Goal: Task Accomplishment & Management: Complete application form

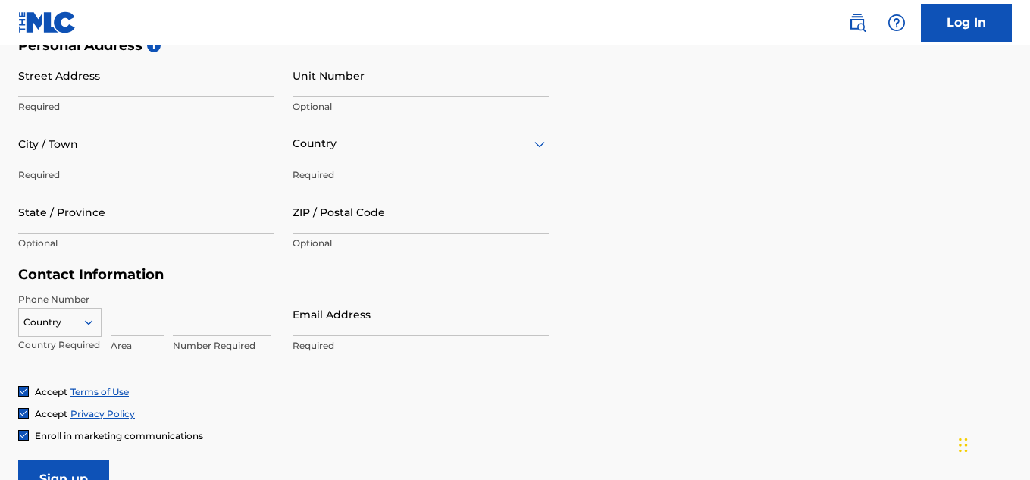
click at [617, 243] on div "Personal Address i Street Address Required Unit Number Optional City / Town Req…" at bounding box center [515, 152] width 994 height 230
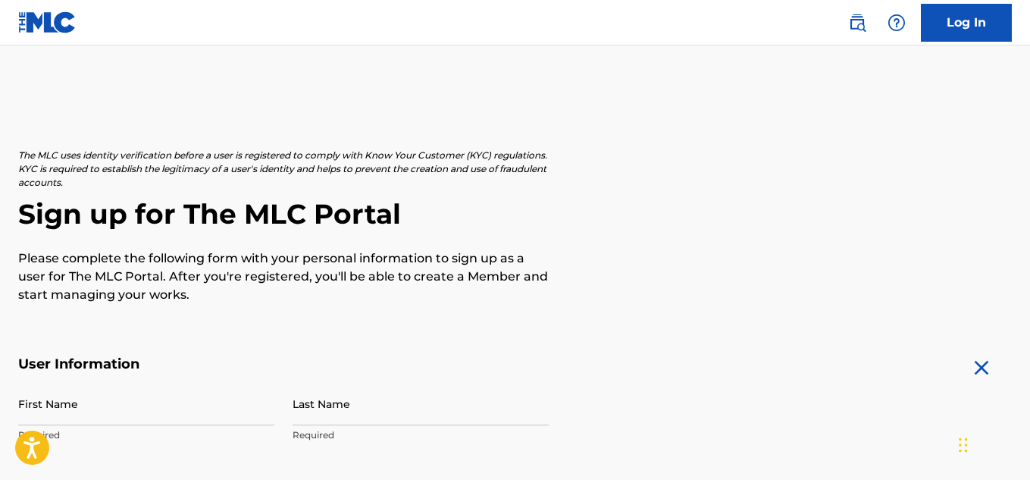
click at [47, 25] on img at bounding box center [47, 22] width 58 height 22
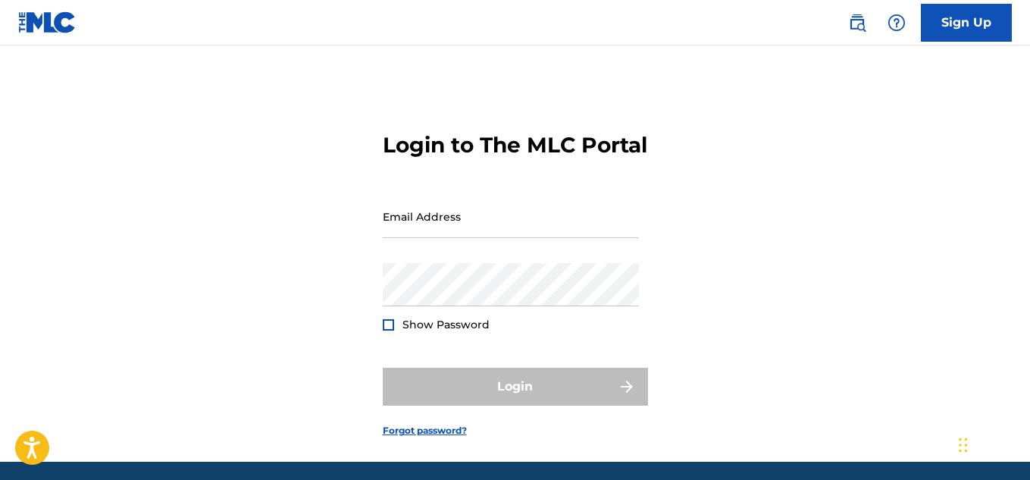
scroll to position [81, 0]
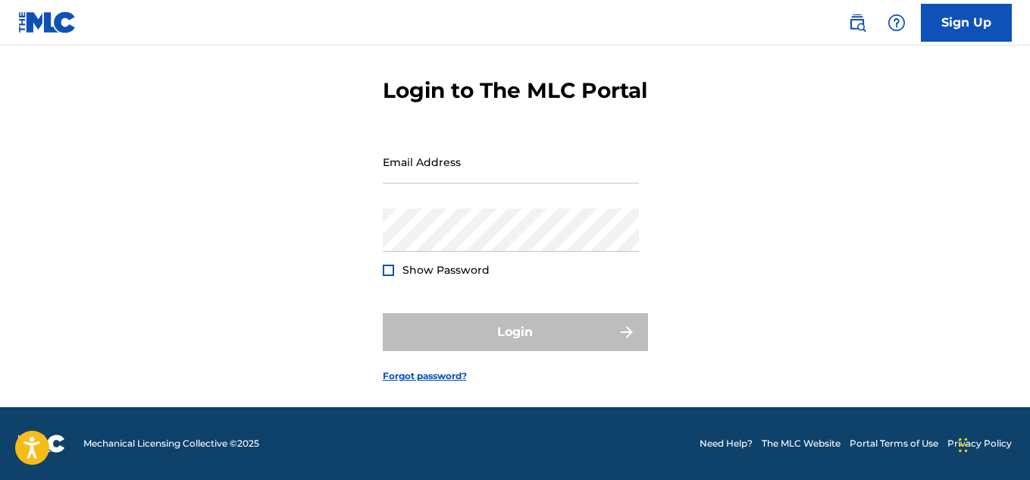
click at [799, 443] on link "The MLC Website" at bounding box center [801, 444] width 79 height 14
click at [1013, 25] on nav "Sign Up" at bounding box center [515, 22] width 1030 height 45
click at [967, 24] on link "Sign Up" at bounding box center [966, 23] width 91 height 38
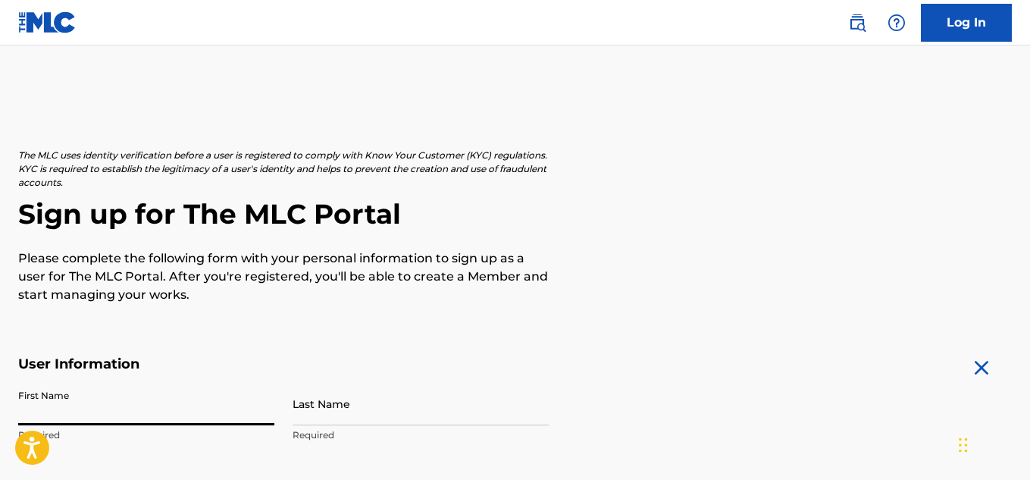
click at [74, 415] on input "First Name" at bounding box center [146, 403] width 256 height 43
type input "[PERSON_NAME]"
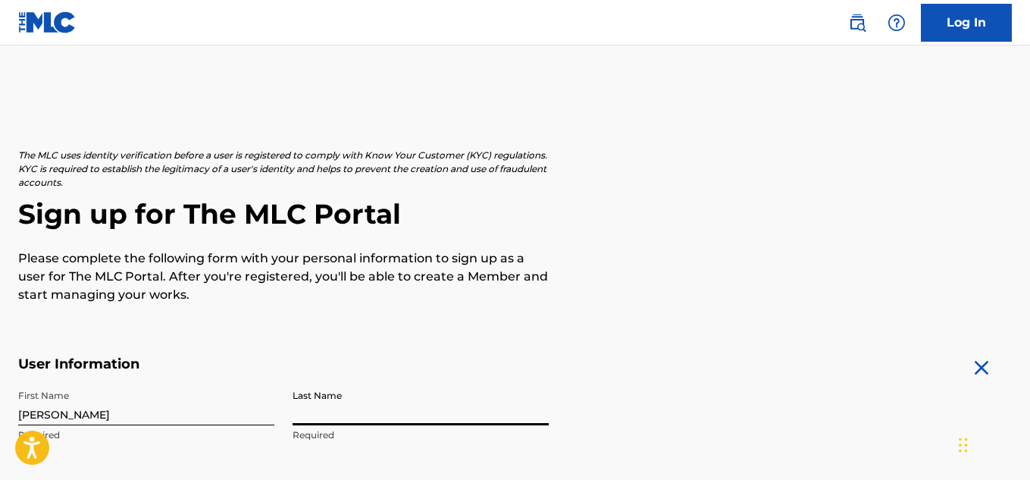
click at [313, 410] on input "Last Name" at bounding box center [421, 403] width 256 height 43
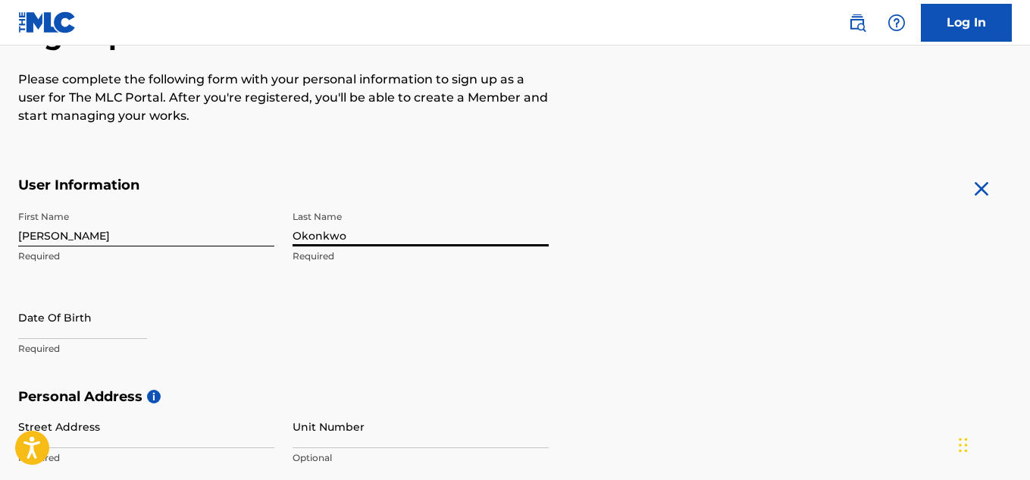
scroll to position [180, 0]
type input "Okonkwo"
select select "8"
select select "2025"
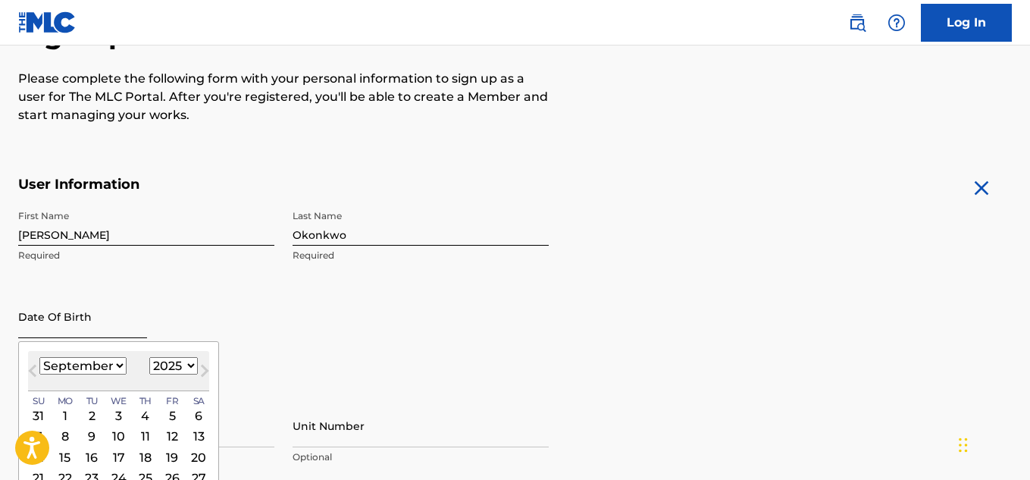
click at [108, 318] on input "text" at bounding box center [82, 316] width 129 height 43
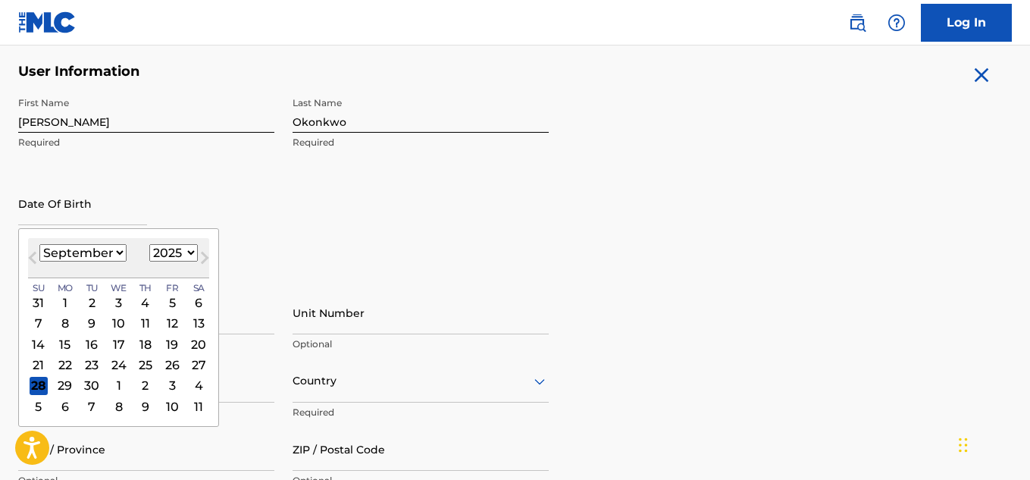
scroll to position [305, 0]
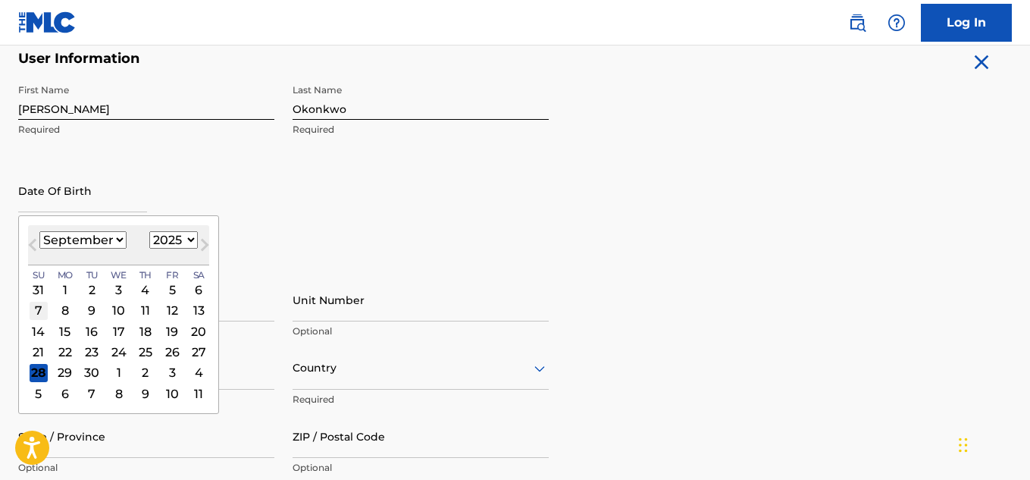
click at [38, 316] on div "7" at bounding box center [39, 311] width 18 height 18
type input "[DATE]"
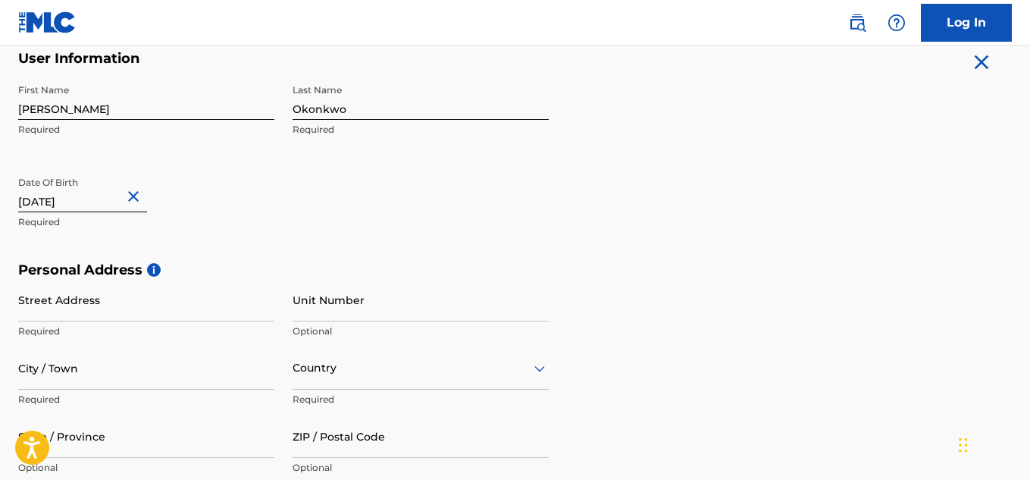
click at [99, 190] on input "[DATE]" at bounding box center [82, 190] width 129 height 43
select select "8"
select select "2025"
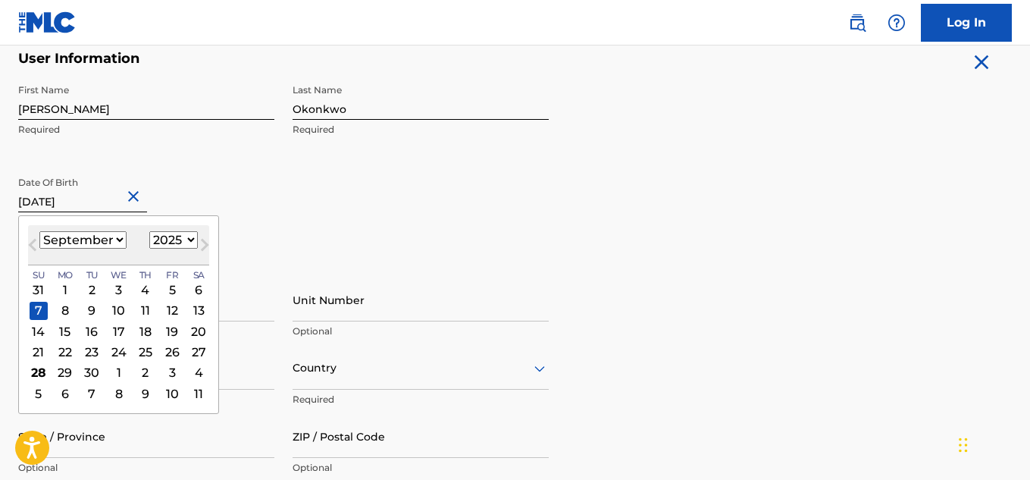
click at [89, 195] on input "[DATE]" at bounding box center [82, 190] width 129 height 43
click at [91, 240] on select "January February March April May June July August September October November De…" at bounding box center [82, 239] width 87 height 17
select select "6"
click at [39, 231] on select "January February March April May June July August September October November De…" at bounding box center [82, 239] width 87 height 17
click at [171, 246] on select "1900 1901 1902 1903 1904 1905 1906 1907 1908 1909 1910 1911 1912 1913 1914 1915…" at bounding box center [173, 239] width 49 height 17
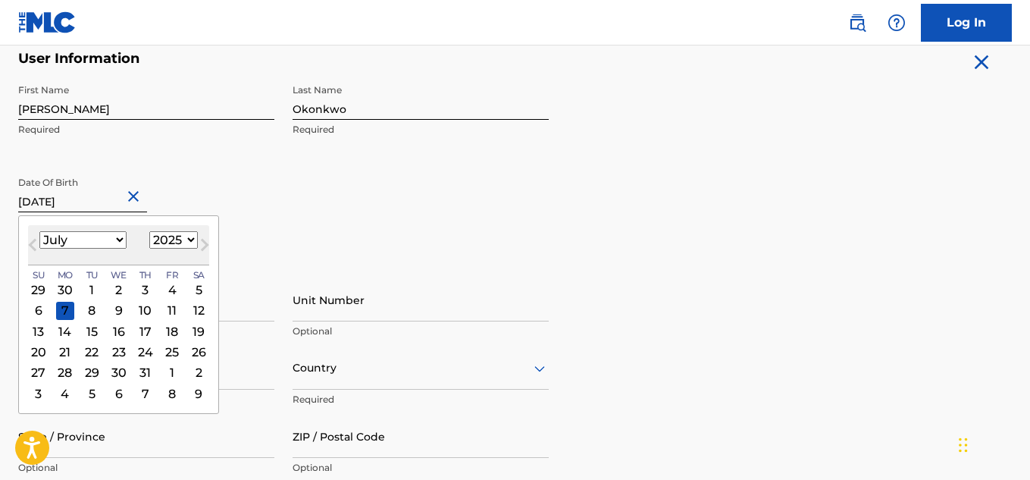
select select "1984"
click at [149, 231] on select "1900 1901 1902 1903 1904 1905 1906 1907 1908 1909 1910 1911 1912 1913 1914 1915…" at bounding box center [173, 239] width 49 height 17
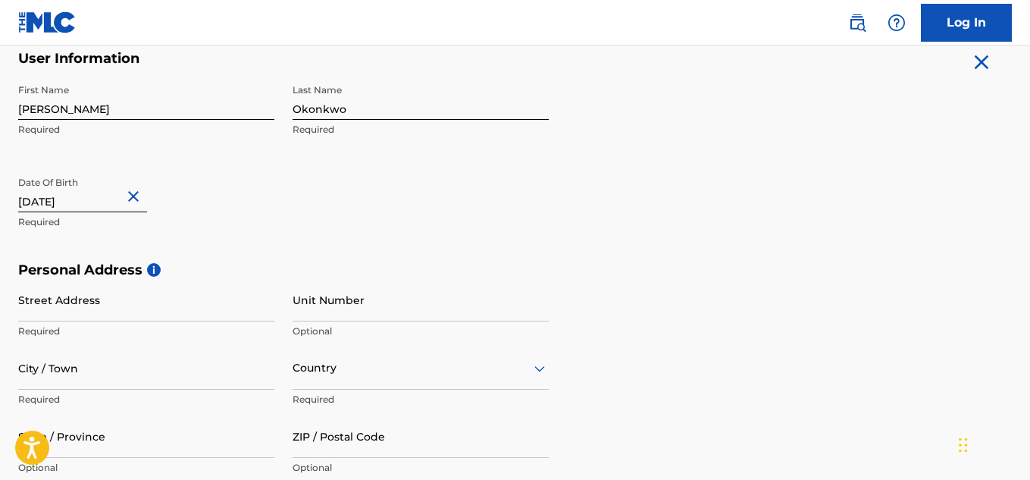
click at [276, 234] on div "First Name [PERSON_NAME] Required Last Name [PERSON_NAME] Required Date Of Birt…" at bounding box center [283, 169] width 531 height 185
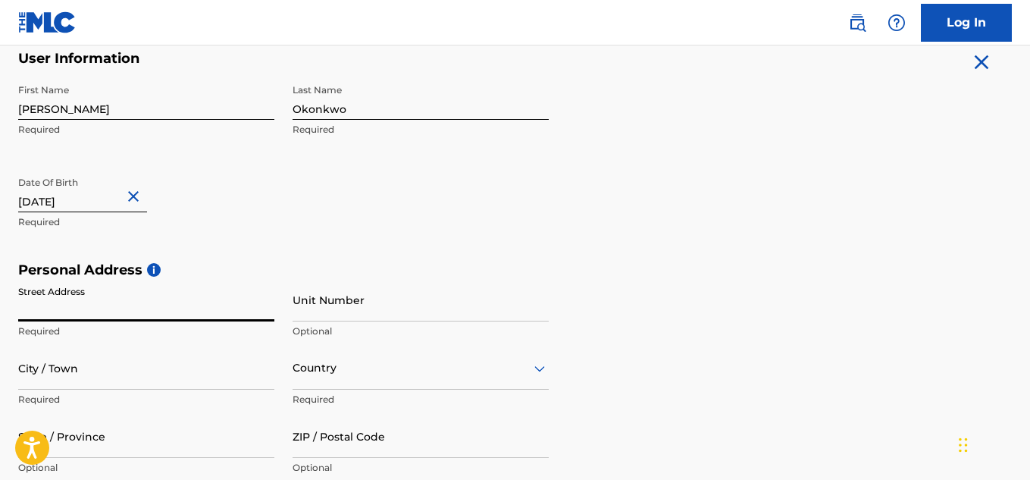
click at [170, 293] on input "Street Address" at bounding box center [146, 299] width 256 height 43
paste input "[STREET_ADDRESS]"
type input "[STREET_ADDRESS]"
click at [200, 375] on input "City / Town" at bounding box center [146, 367] width 256 height 43
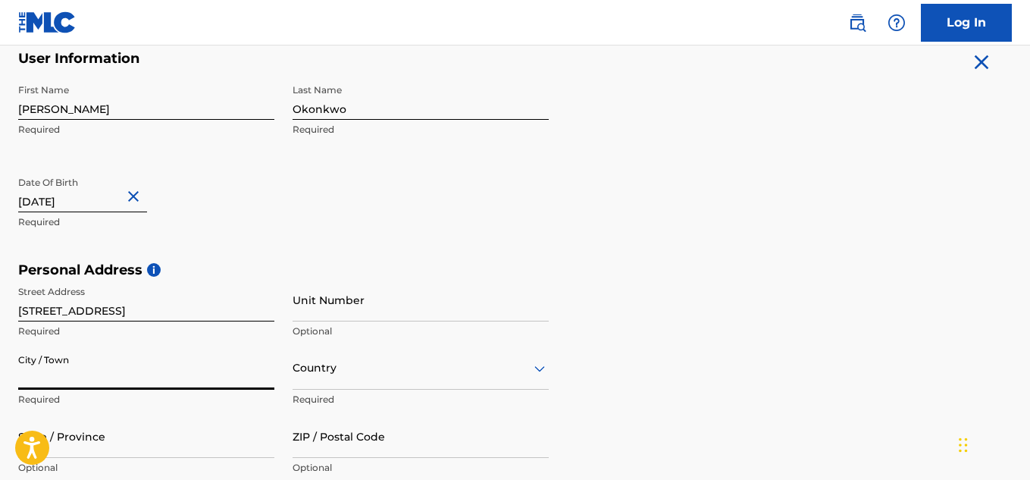
scroll to position [443, 0]
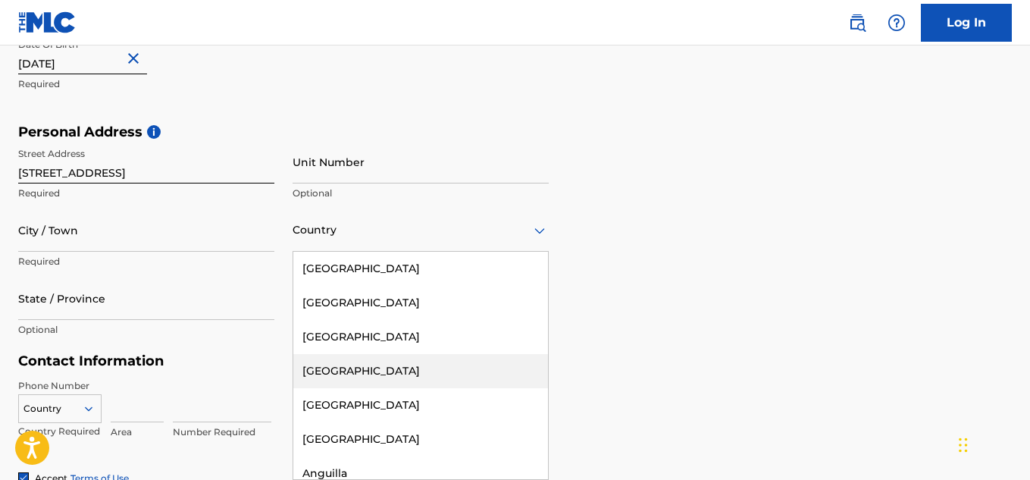
click at [302, 252] on div "223 results available. Use Up and Down to choose options, press Enter to select…" at bounding box center [421, 229] width 256 height 43
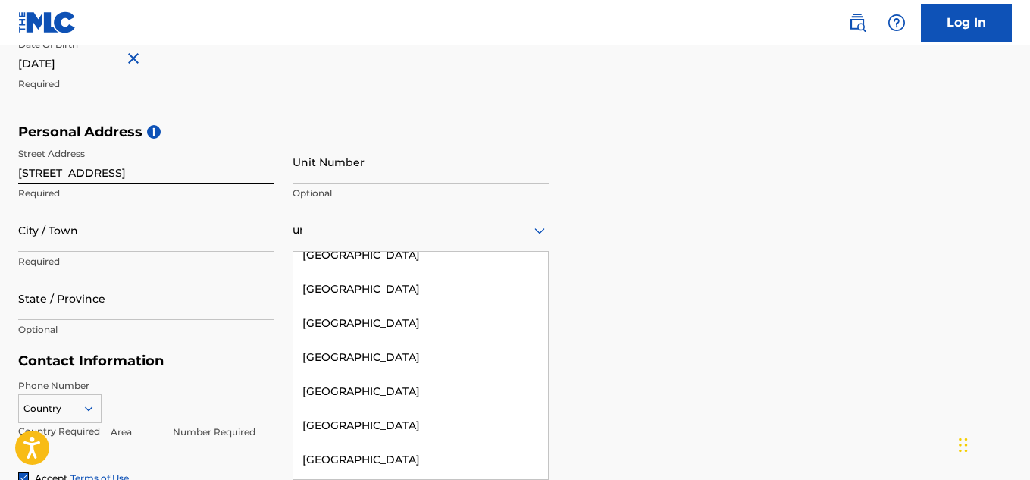
scroll to position [114, 0]
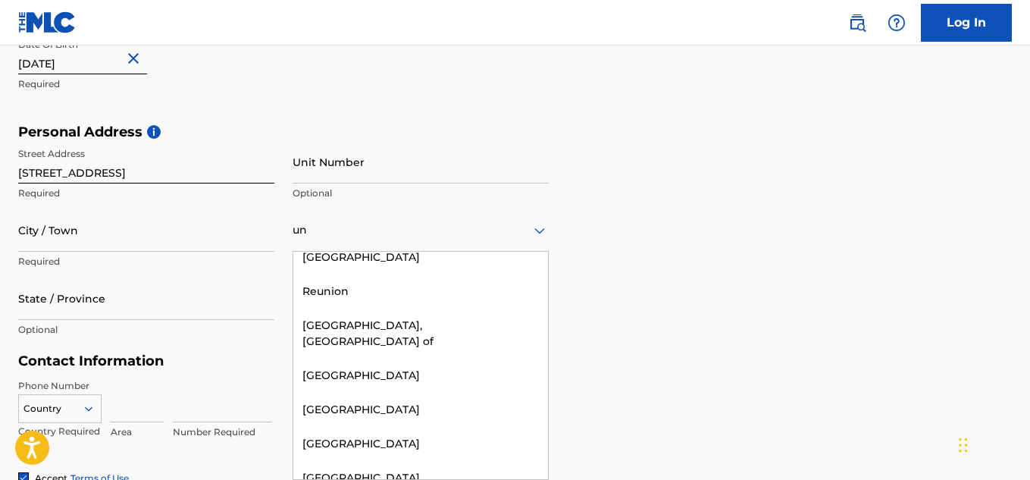
type input "uni"
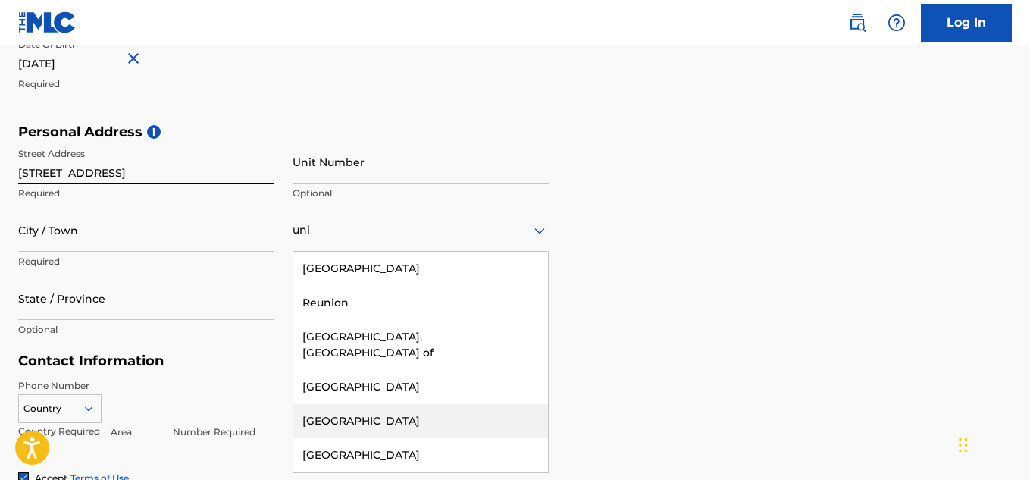
click at [359, 406] on div "[GEOGRAPHIC_DATA]" at bounding box center [420, 421] width 255 height 34
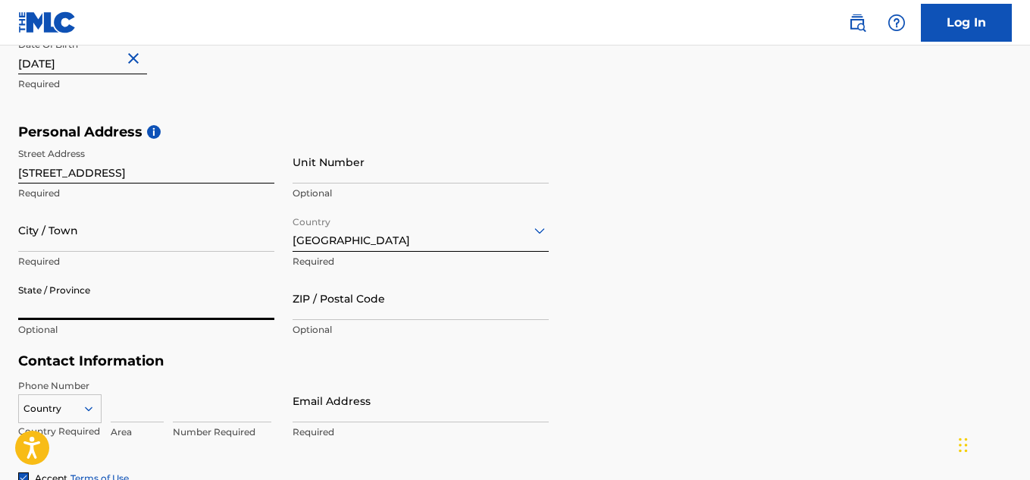
click at [218, 297] on input "State / Province" at bounding box center [146, 298] width 256 height 43
click at [578, 314] on div "Personal Address i Street Address [STREET_ADDRESS] Required Unit Number Optiona…" at bounding box center [515, 239] width 994 height 230
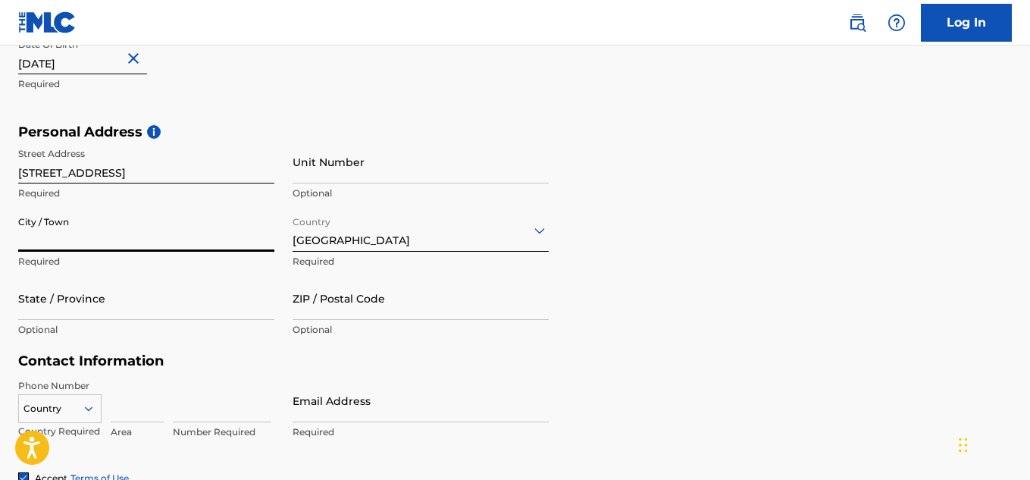
click at [168, 242] on input "City / Town" at bounding box center [146, 229] width 256 height 43
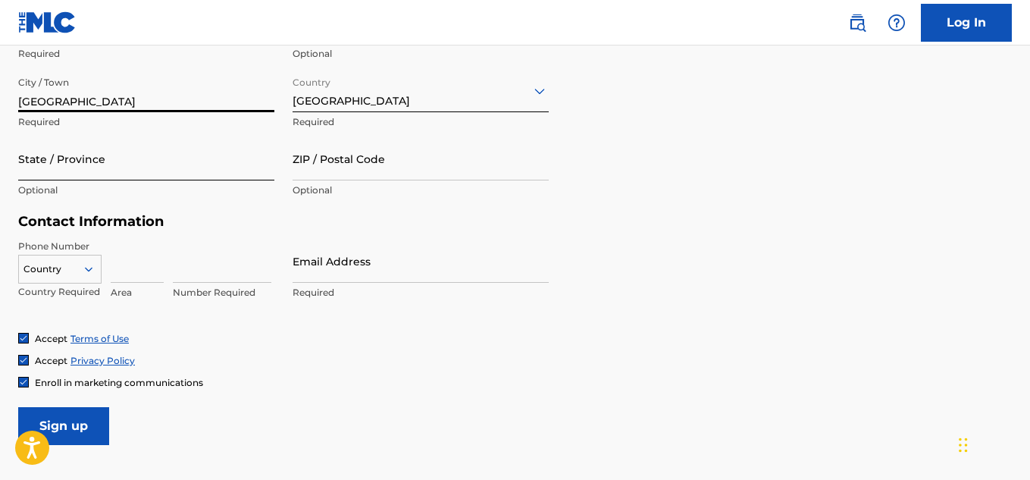
scroll to position [584, 0]
type input "[GEOGRAPHIC_DATA]"
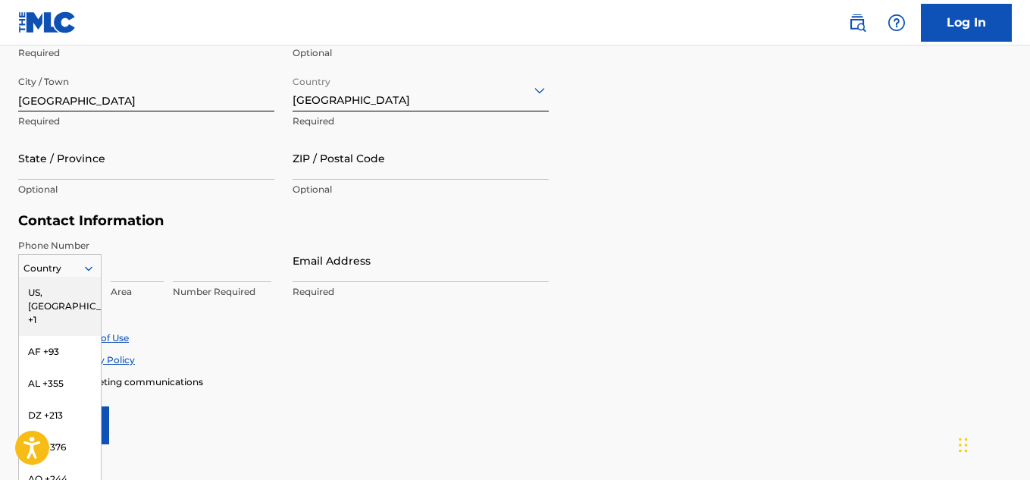
scroll to position [609, 0]
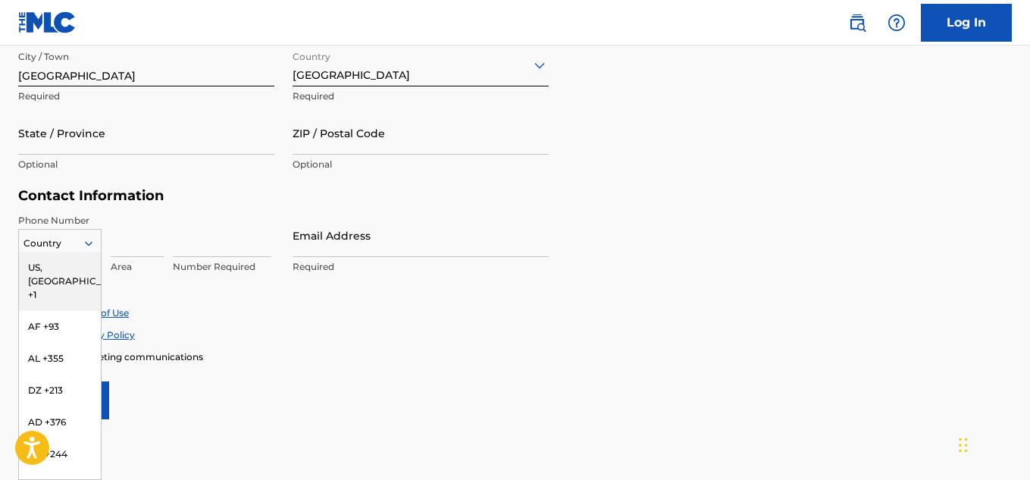
click at [88, 252] on div "216 results available. Use Up and Down to choose options, press Enter to select…" at bounding box center [59, 240] width 83 height 23
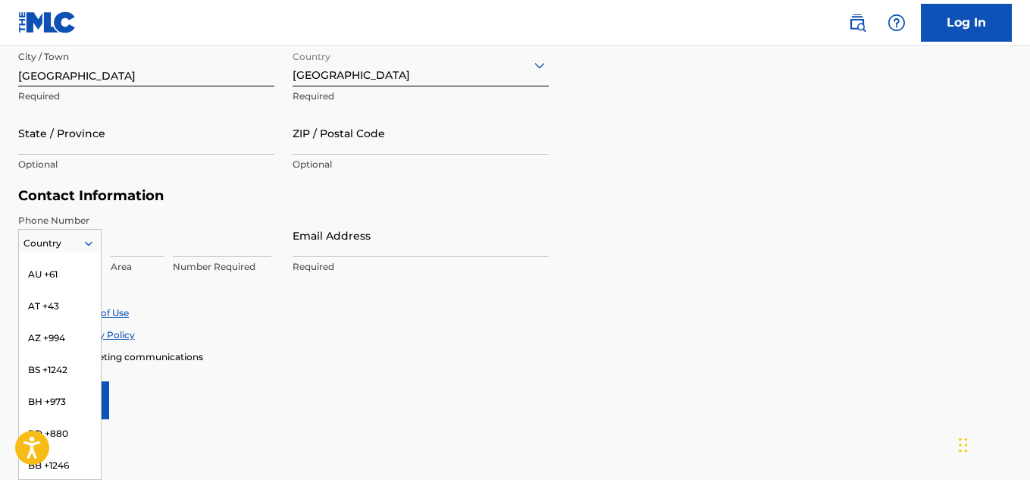
scroll to position [0, 0]
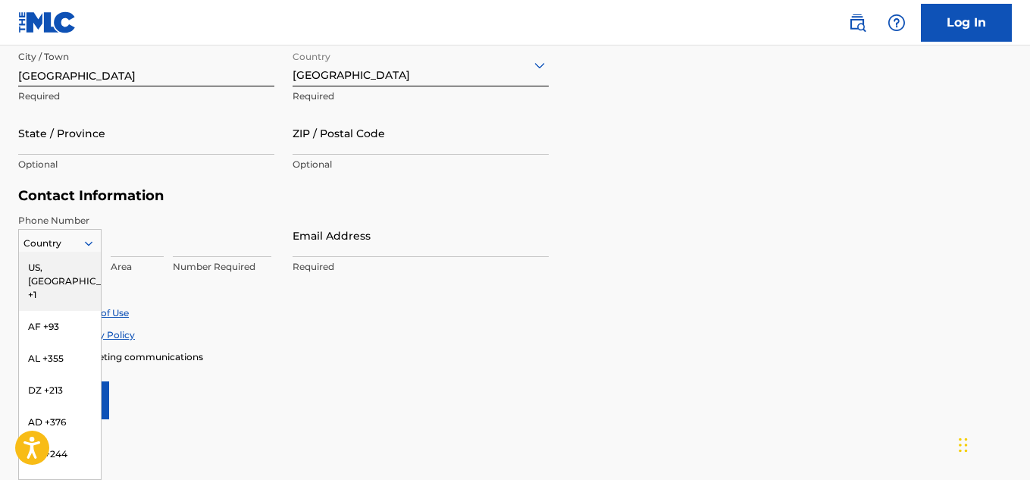
click at [83, 244] on icon at bounding box center [89, 243] width 14 height 14
type input "971"
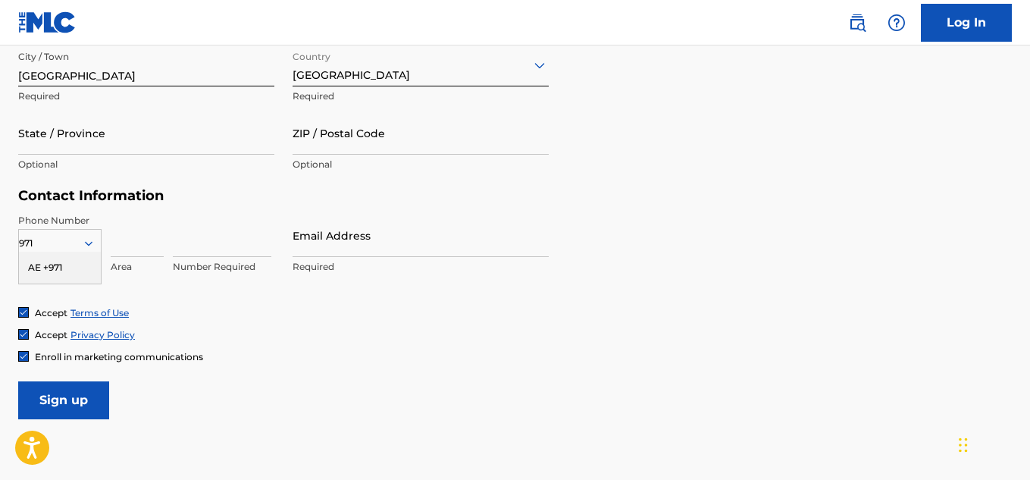
click at [55, 263] on div "AE +971" at bounding box center [60, 268] width 82 height 32
click at [132, 238] on input at bounding box center [137, 235] width 53 height 43
click at [199, 244] on input at bounding box center [222, 235] width 99 height 43
paste input "0523302989"
type input "0523302989"
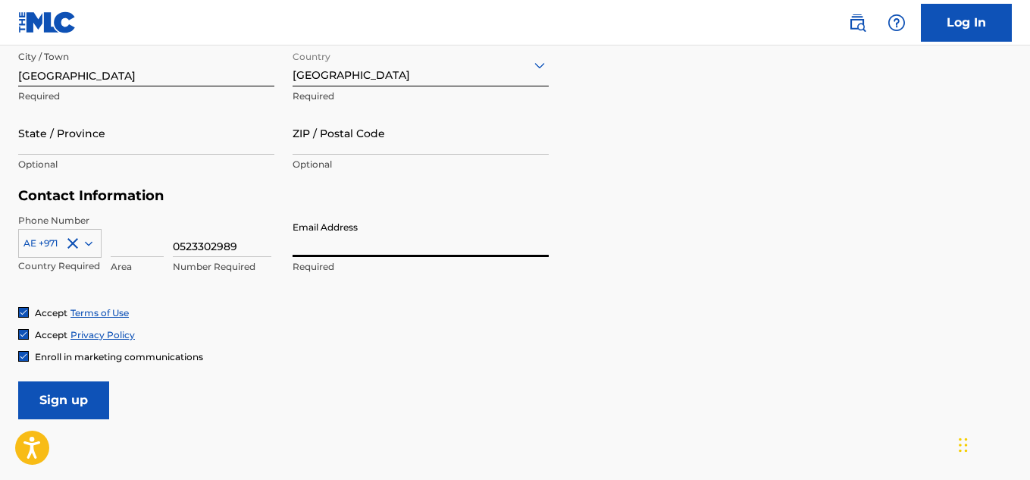
click at [368, 248] on input "Email Address" at bounding box center [421, 235] width 256 height 43
type input "[EMAIL_ADDRESS][DOMAIN_NAME]"
click at [312, 316] on div "Accept Terms of Use" at bounding box center [515, 312] width 994 height 13
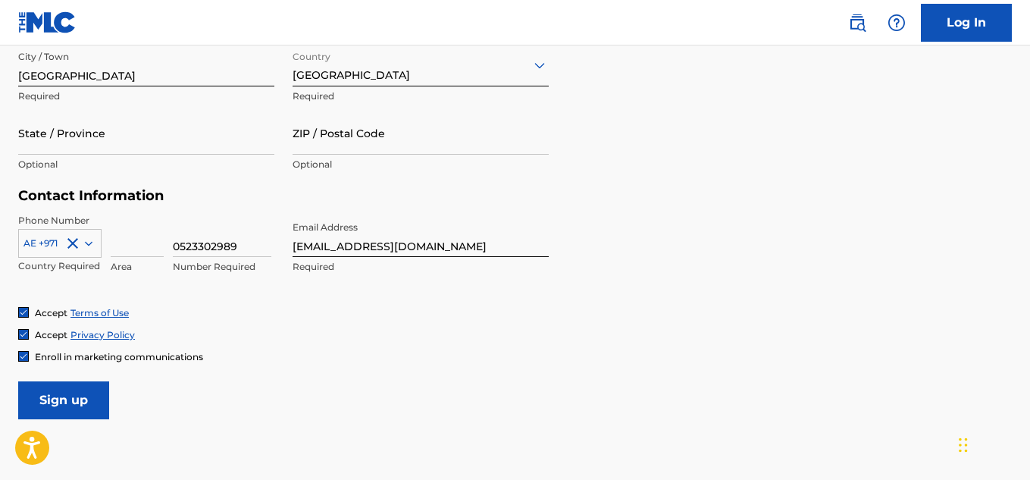
scroll to position [706, 0]
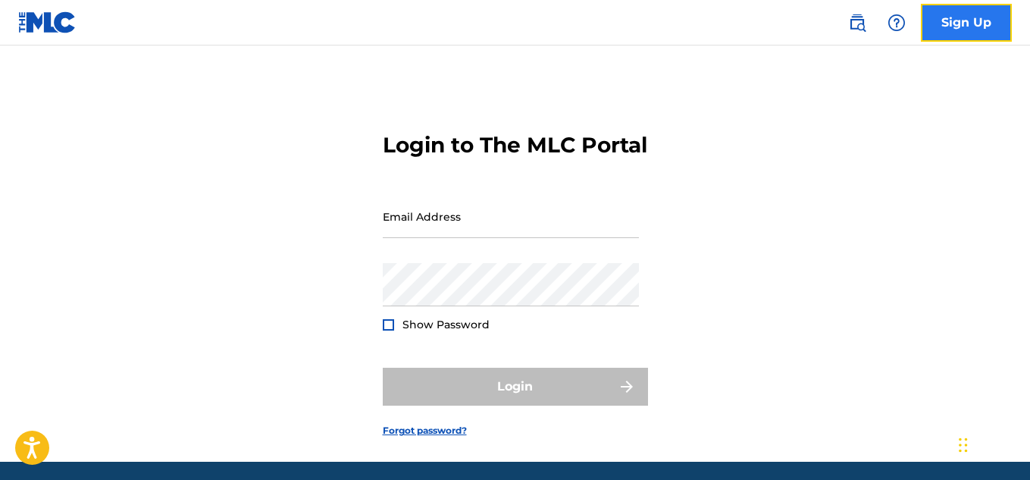
click at [958, 22] on link "Sign Up" at bounding box center [966, 23] width 91 height 38
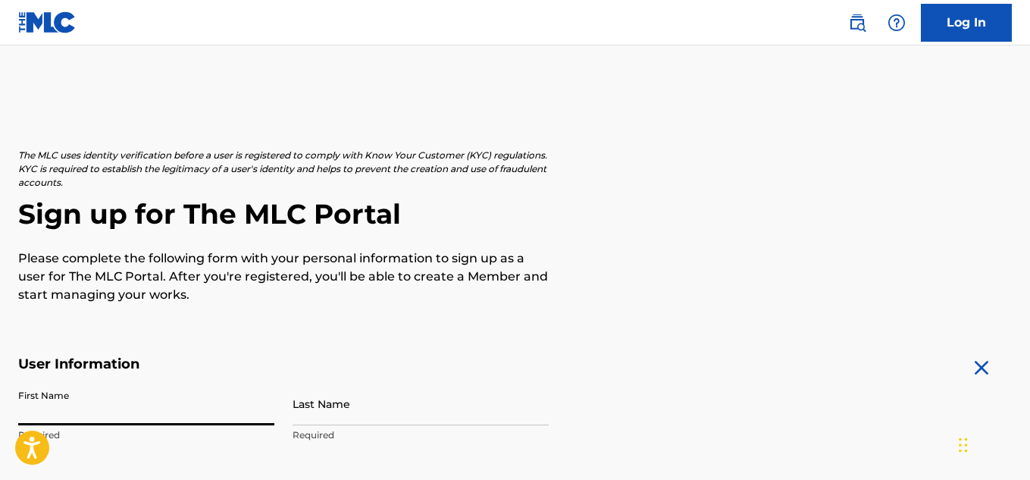
click at [200, 395] on input "First Name" at bounding box center [146, 403] width 256 height 43
type input "Joy"
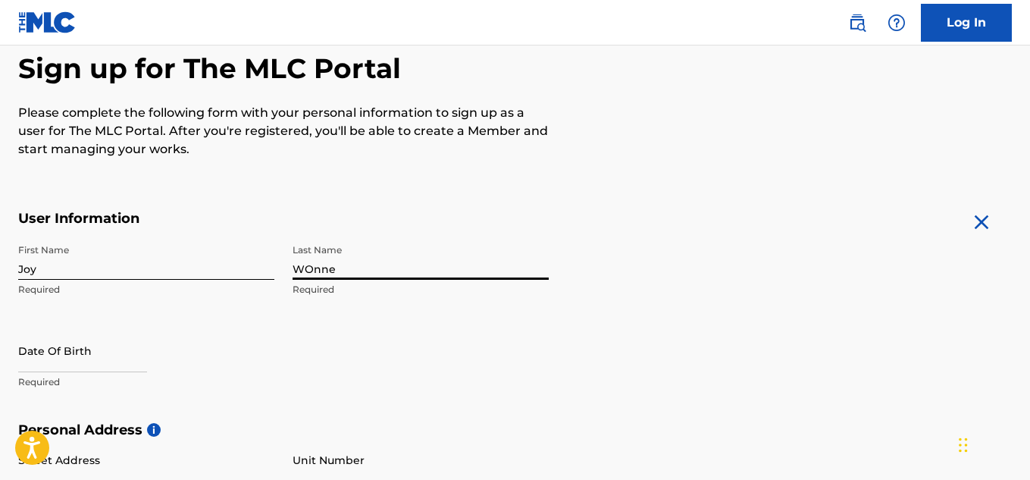
scroll to position [148, 0]
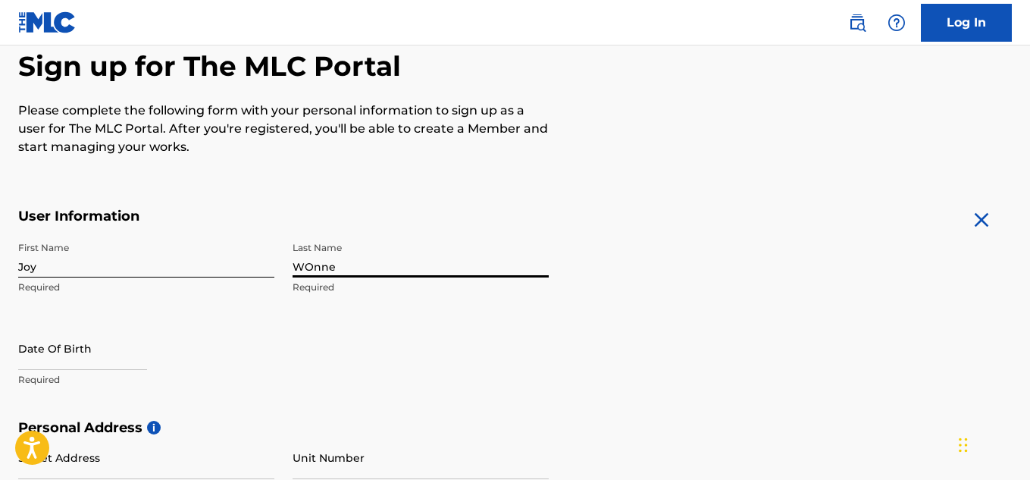
click at [307, 265] on input "WOnne" at bounding box center [421, 255] width 256 height 43
type input "Wonne"
click at [67, 348] on input "text" at bounding box center [82, 348] width 129 height 43
select select "8"
select select "2025"
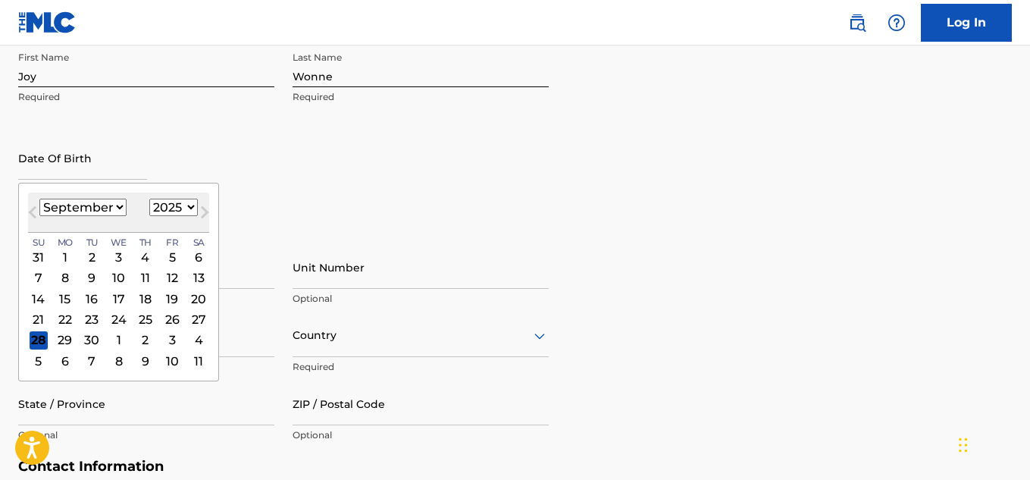
scroll to position [339, 0]
click at [193, 296] on div "20" at bounding box center [198, 298] width 18 height 18
type input "September 20 2025"
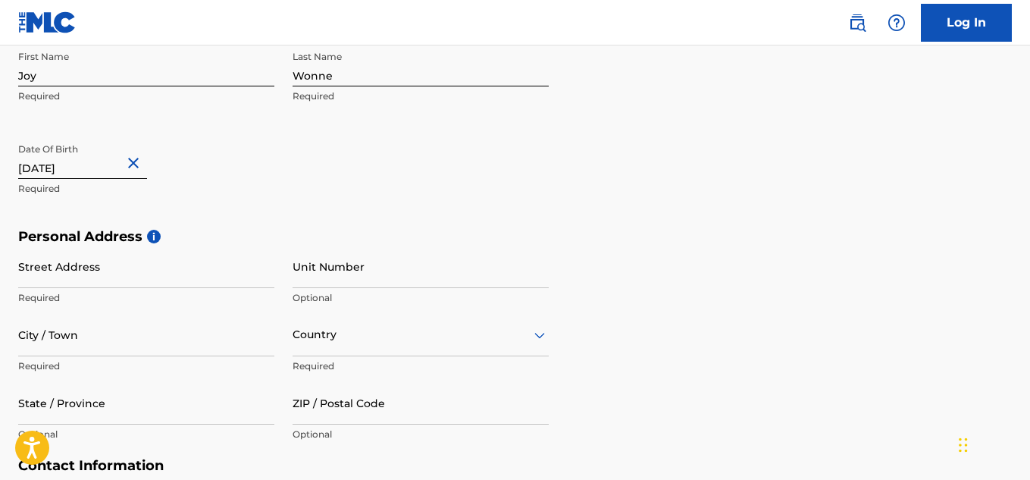
click at [90, 167] on input "September 20 2025" at bounding box center [82, 157] width 129 height 43
select select "8"
select select "2025"
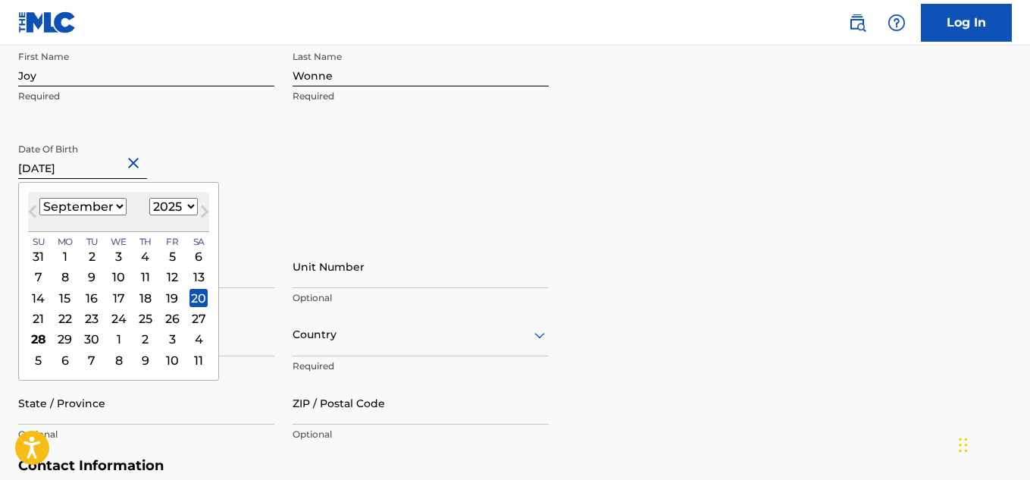
click at [100, 210] on select "January February March April May June July August September October November De…" at bounding box center [82, 206] width 87 height 17
select select "5"
click at [39, 198] on select "January February March April May June July August September October November De…" at bounding box center [82, 206] width 87 height 17
click at [167, 205] on select "1900 1901 1902 1903 1904 1905 1906 1907 1908 1909 1910 1911 1912 1913 1914 1915…" at bounding box center [173, 206] width 49 height 17
select select "1992"
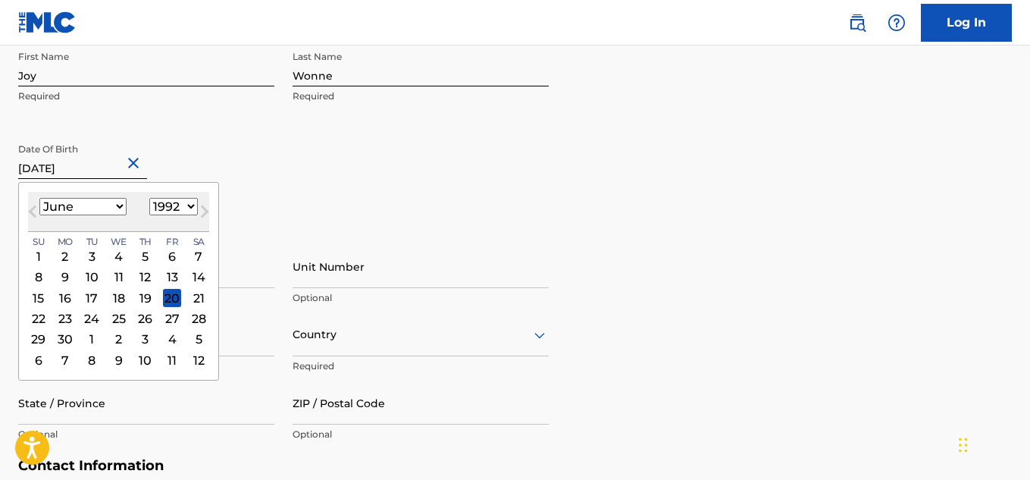
click at [149, 198] on select "1900 1901 1902 1903 1904 1905 1906 1907 1908 1909 1910 1911 1912 1913 1914 1915…" at bounding box center [173, 206] width 49 height 17
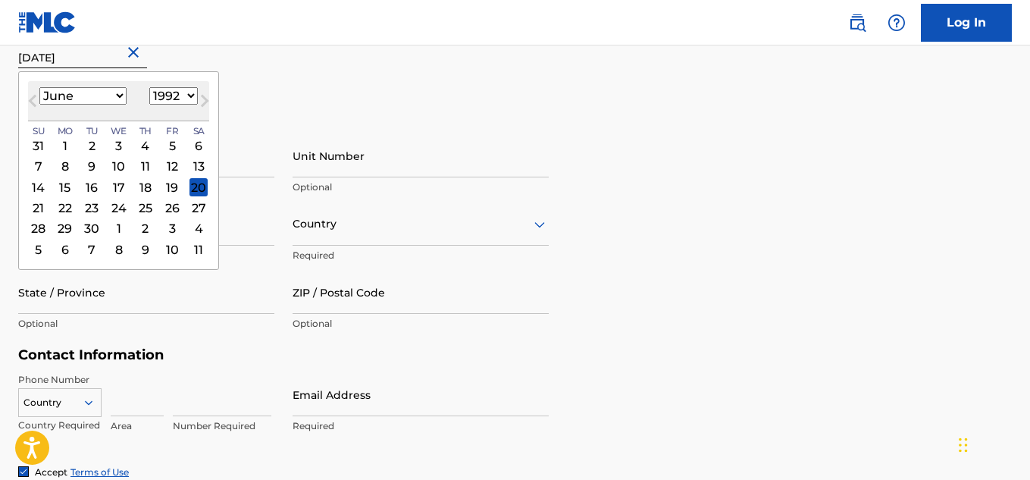
scroll to position [450, 0]
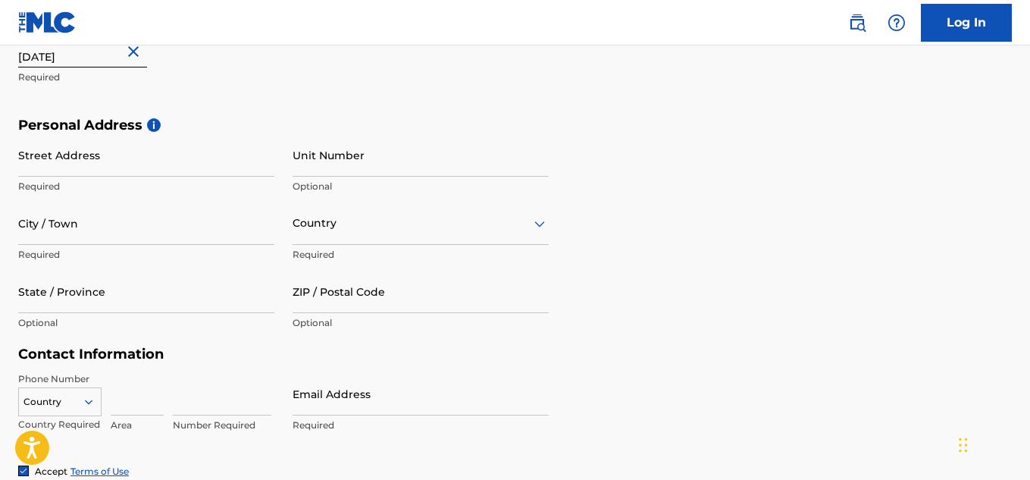
click at [371, 108] on div "First Name Joy Required Last Name Wonne Required Date Of Birth September 20 202…" at bounding box center [283, 24] width 531 height 185
click at [178, 152] on input "Street Address" at bounding box center [146, 154] width 256 height 43
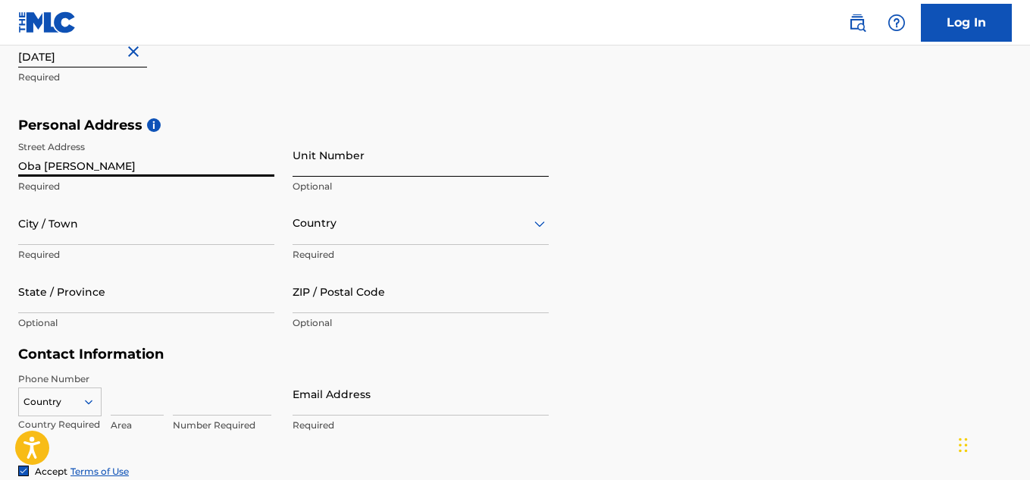
type input "Oba Amusa Adebambo"
click at [342, 155] on input "Unit Number" at bounding box center [421, 154] width 256 height 43
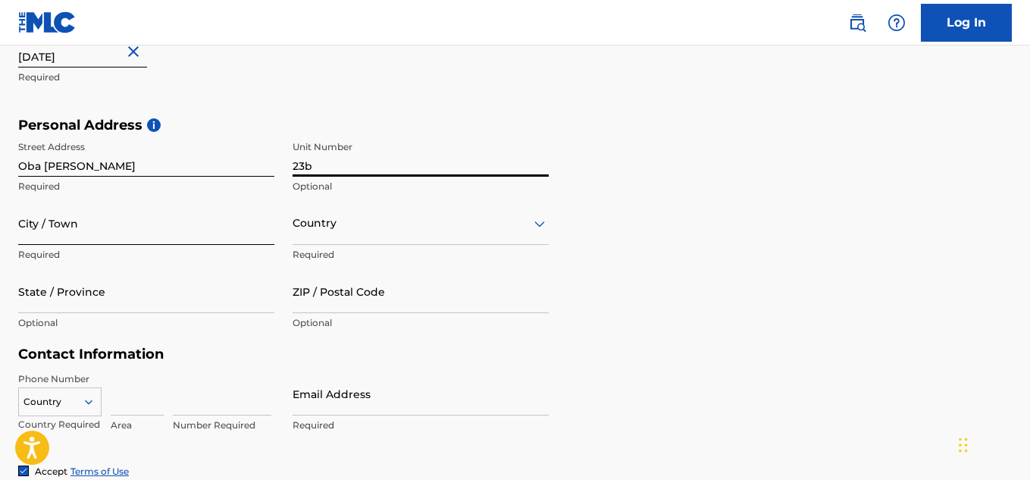
type input "23b"
click at [117, 233] on input "City / Town" at bounding box center [146, 223] width 256 height 43
type input "Lekki"
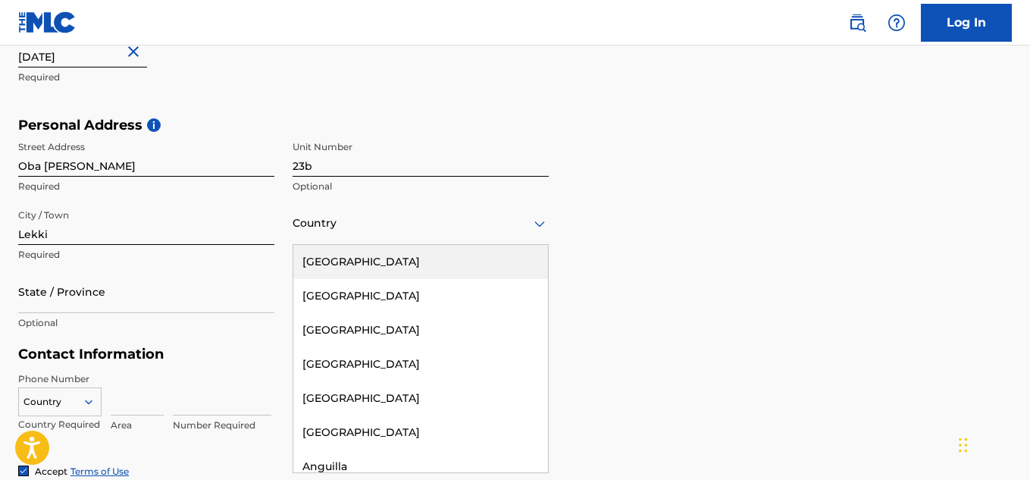
click at [300, 231] on div at bounding box center [421, 223] width 256 height 19
type input "[GEOGRAPHIC_DATA]"
type input "Delaware"
type input "19702"
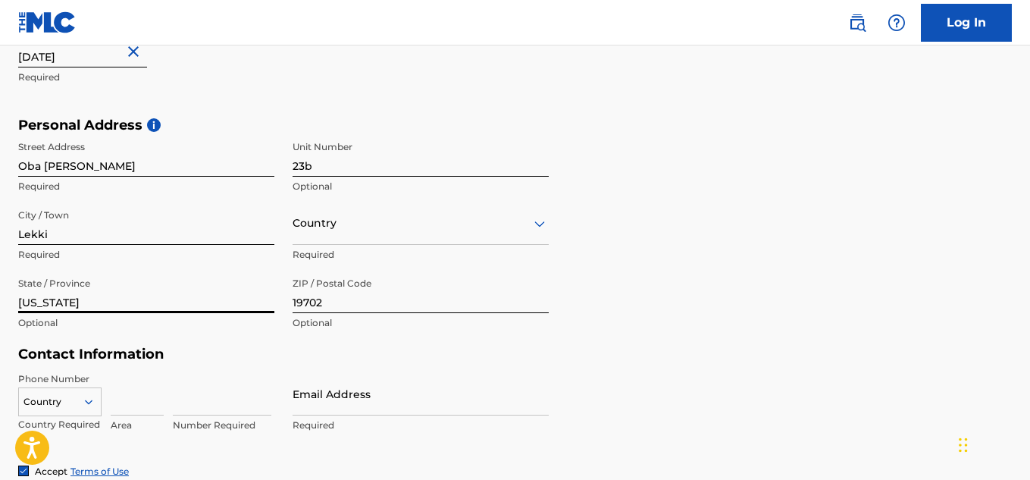
click at [124, 294] on input "Delaware" at bounding box center [146, 291] width 256 height 43
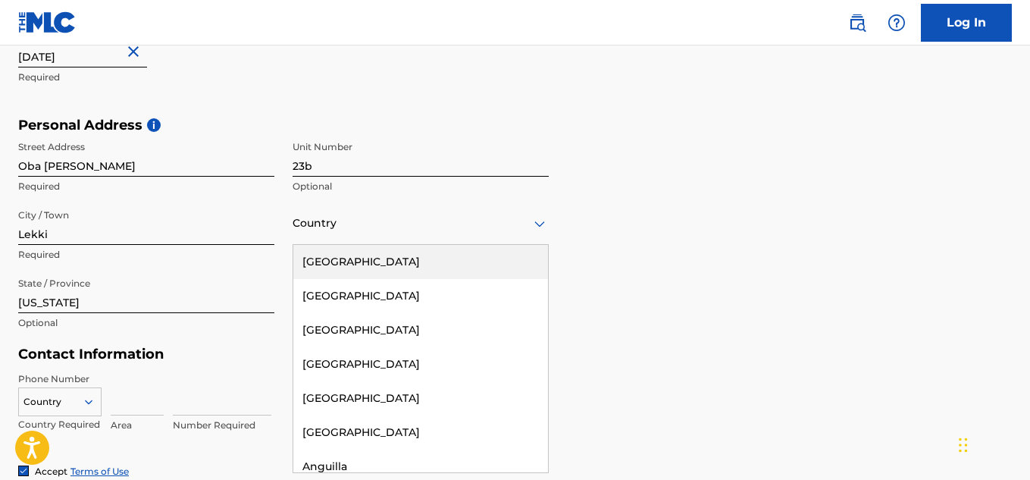
click at [380, 238] on div "Country" at bounding box center [421, 223] width 256 height 43
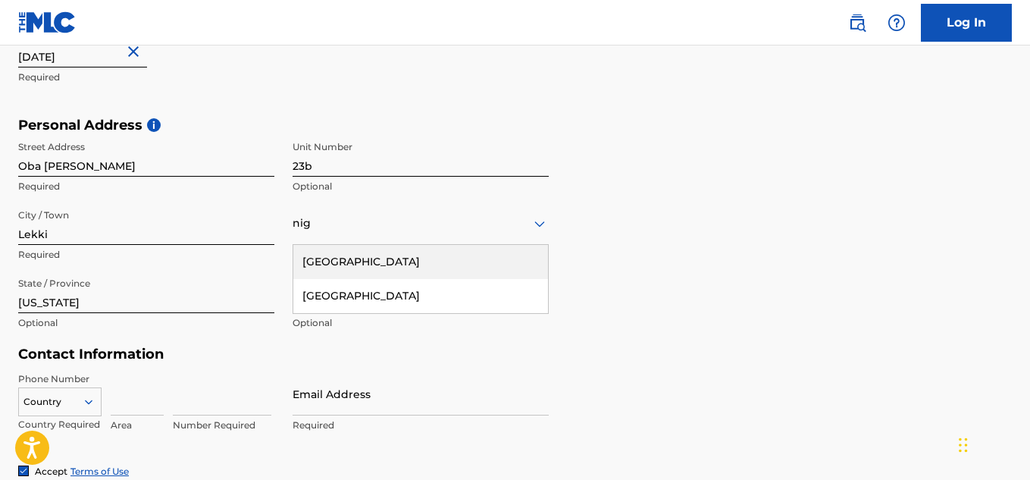
type input "nige"
click at [533, 254] on div "[GEOGRAPHIC_DATA]" at bounding box center [420, 262] width 255 height 34
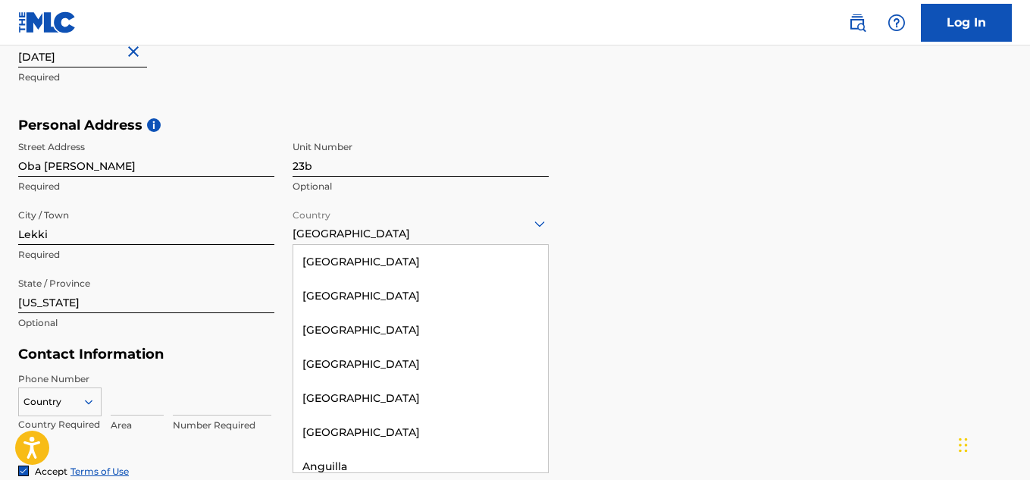
click at [489, 234] on div "[GEOGRAPHIC_DATA]" at bounding box center [421, 223] width 256 height 37
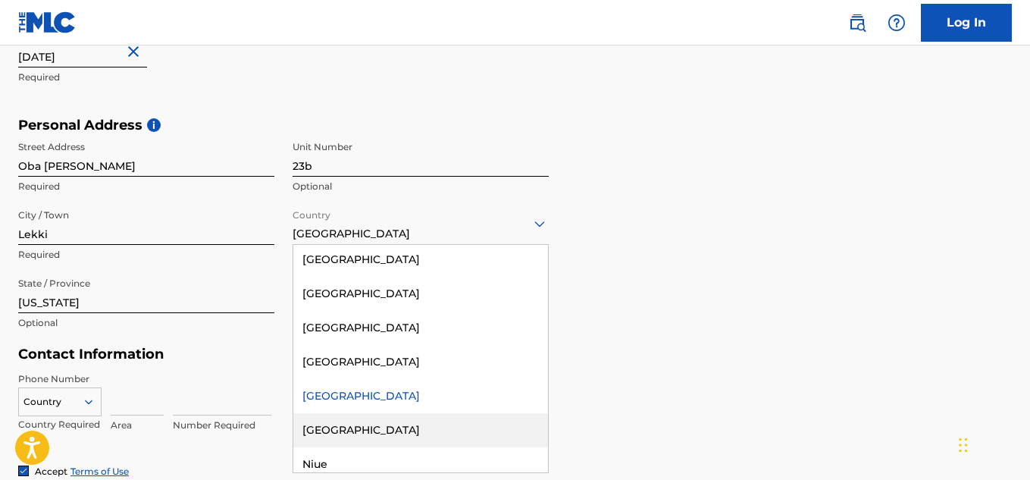
click at [415, 413] on div "[GEOGRAPHIC_DATA]" at bounding box center [420, 430] width 255 height 34
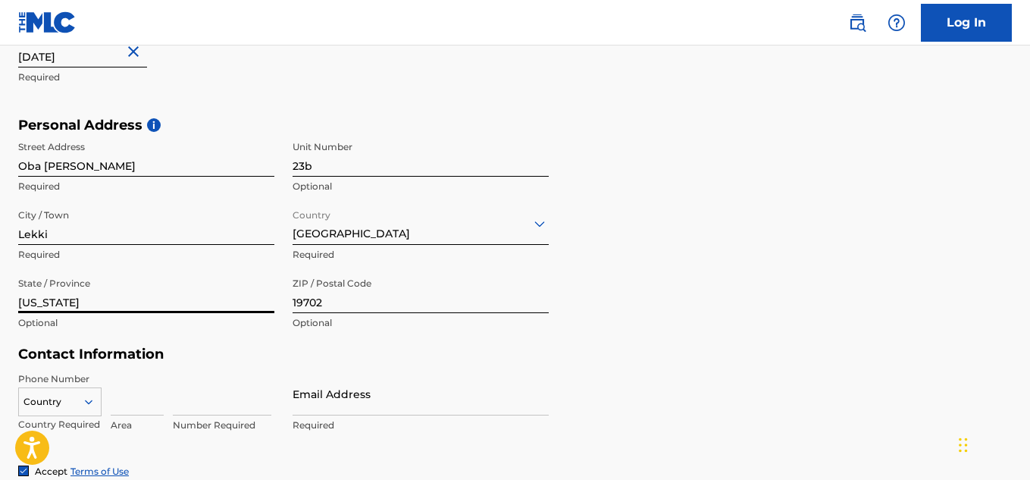
click at [171, 296] on input "Delaware" at bounding box center [146, 291] width 256 height 43
type input "Lagos"
click at [353, 307] on input "19702" at bounding box center [421, 291] width 256 height 43
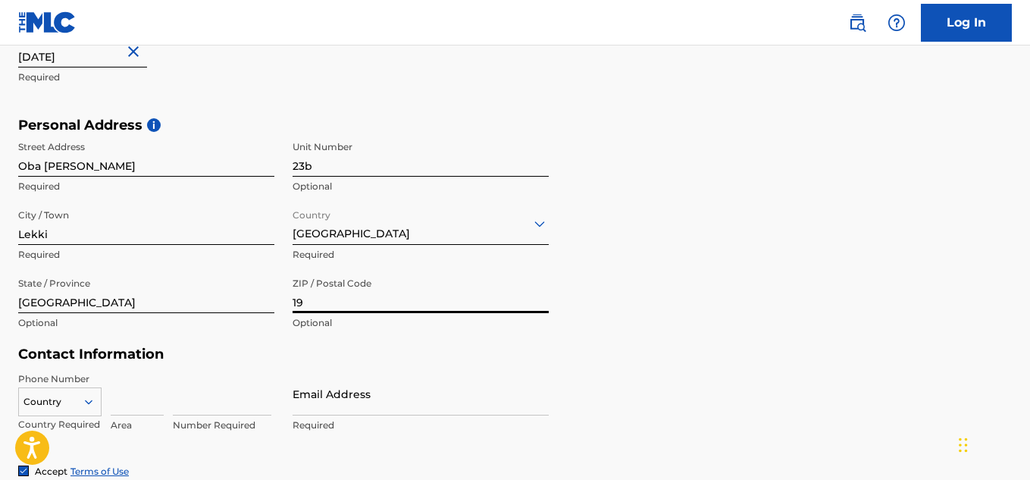
type input "1"
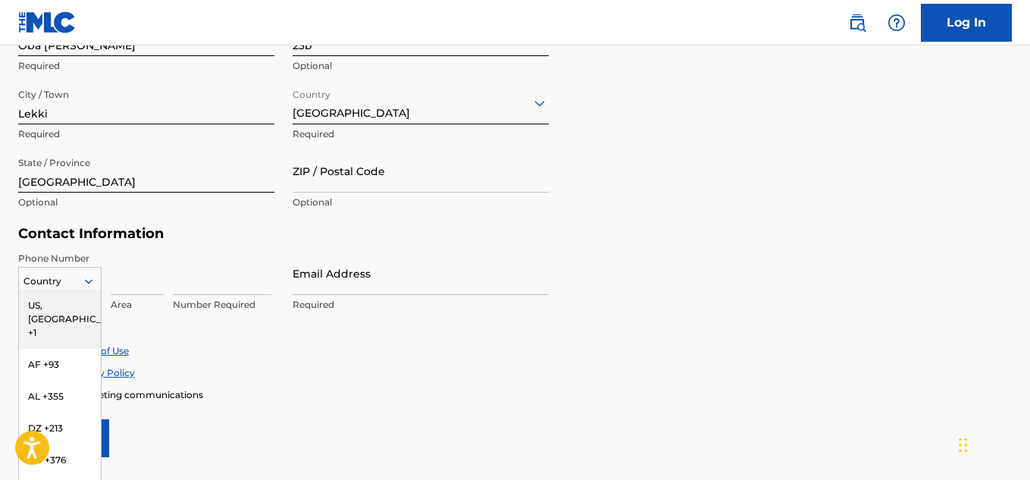
scroll to position [609, 0]
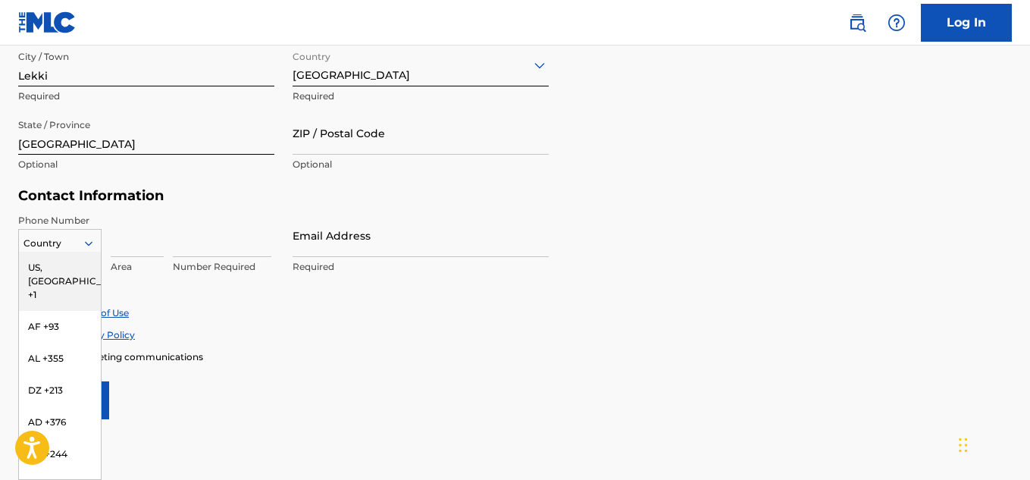
click at [87, 252] on div "216 results available. Use Up and Down to choose options, press Enter to select…" at bounding box center [59, 240] width 83 height 23
type input "234"
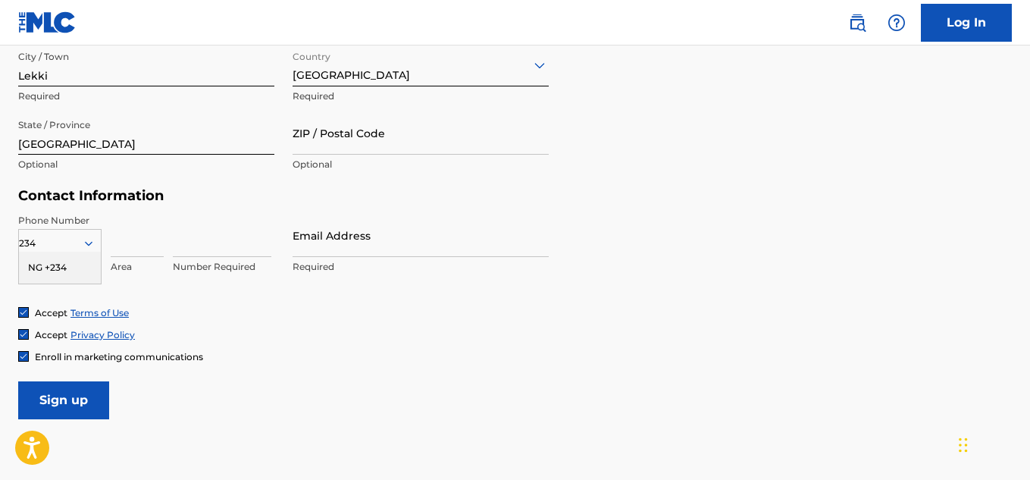
click at [75, 266] on div "NG +234" at bounding box center [60, 268] width 82 height 32
click at [202, 254] on input at bounding box center [222, 235] width 99 height 43
type input "8165127330"
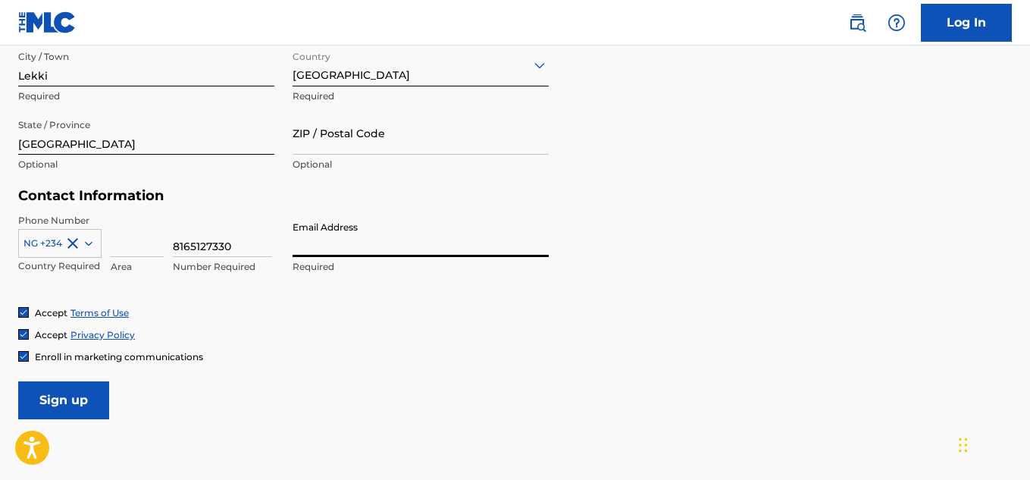
click at [304, 245] on input "Email Address" at bounding box center [421, 235] width 256 height 43
type input "joy@yivera.com"
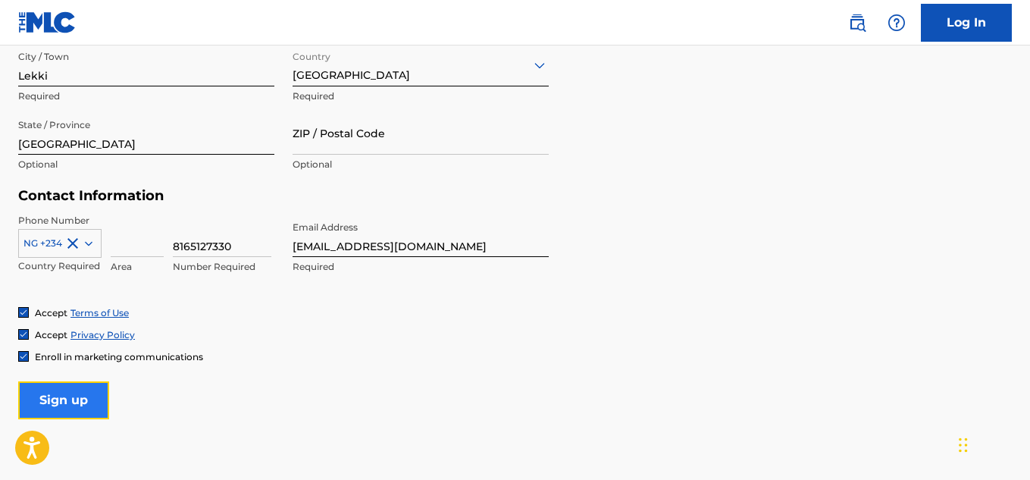
click at [50, 402] on input "Sign up" at bounding box center [63, 400] width 91 height 38
